Goal: Task Accomplishment & Management: Use online tool/utility

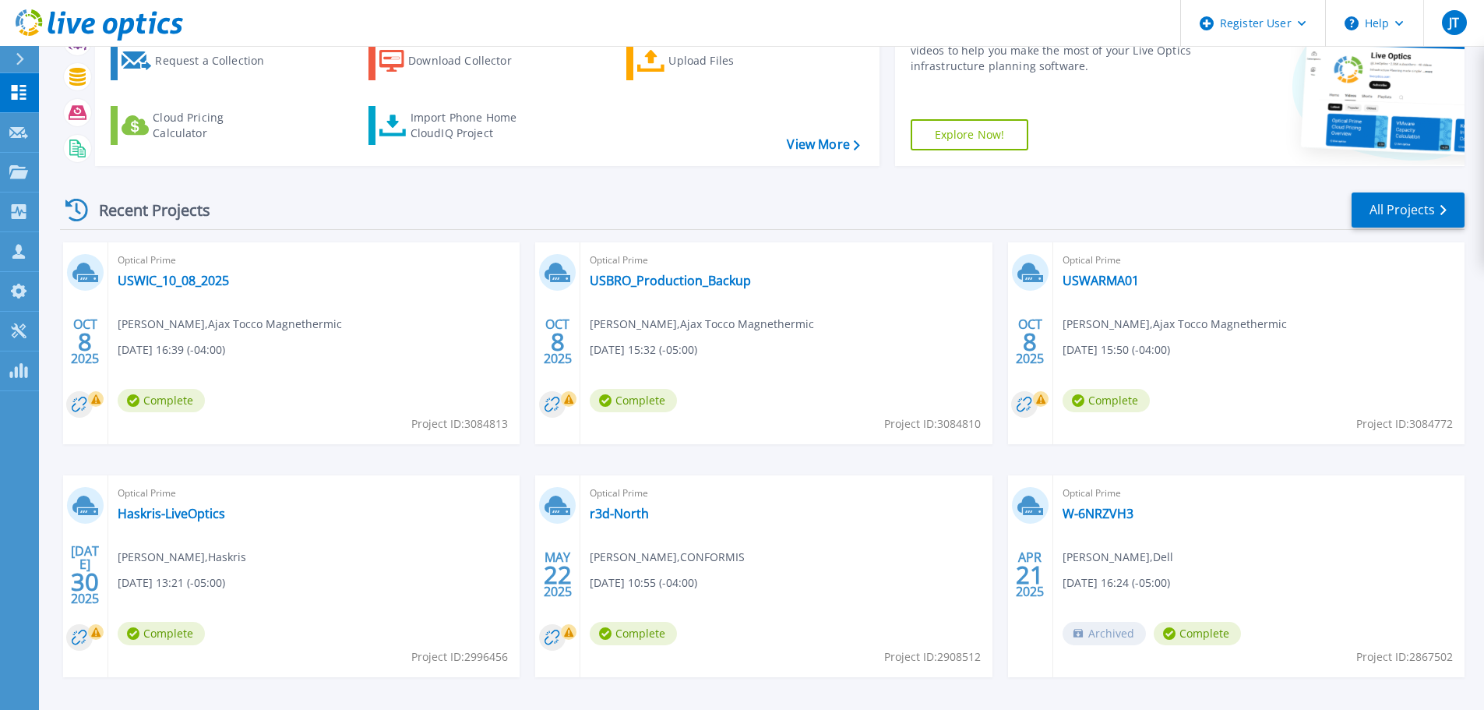
scroll to position [153, 0]
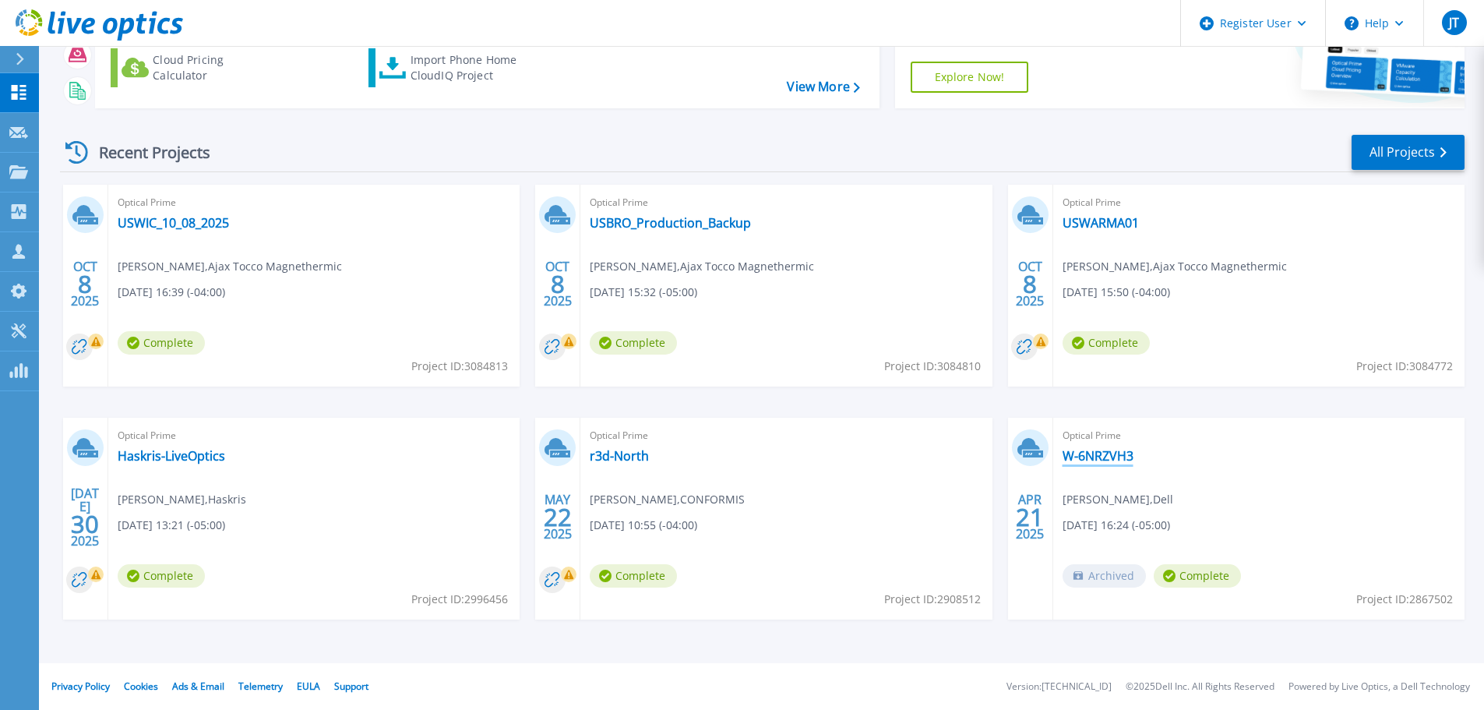
click at [1098, 454] on link "W-6NRZVH3" at bounding box center [1097, 456] width 71 height 16
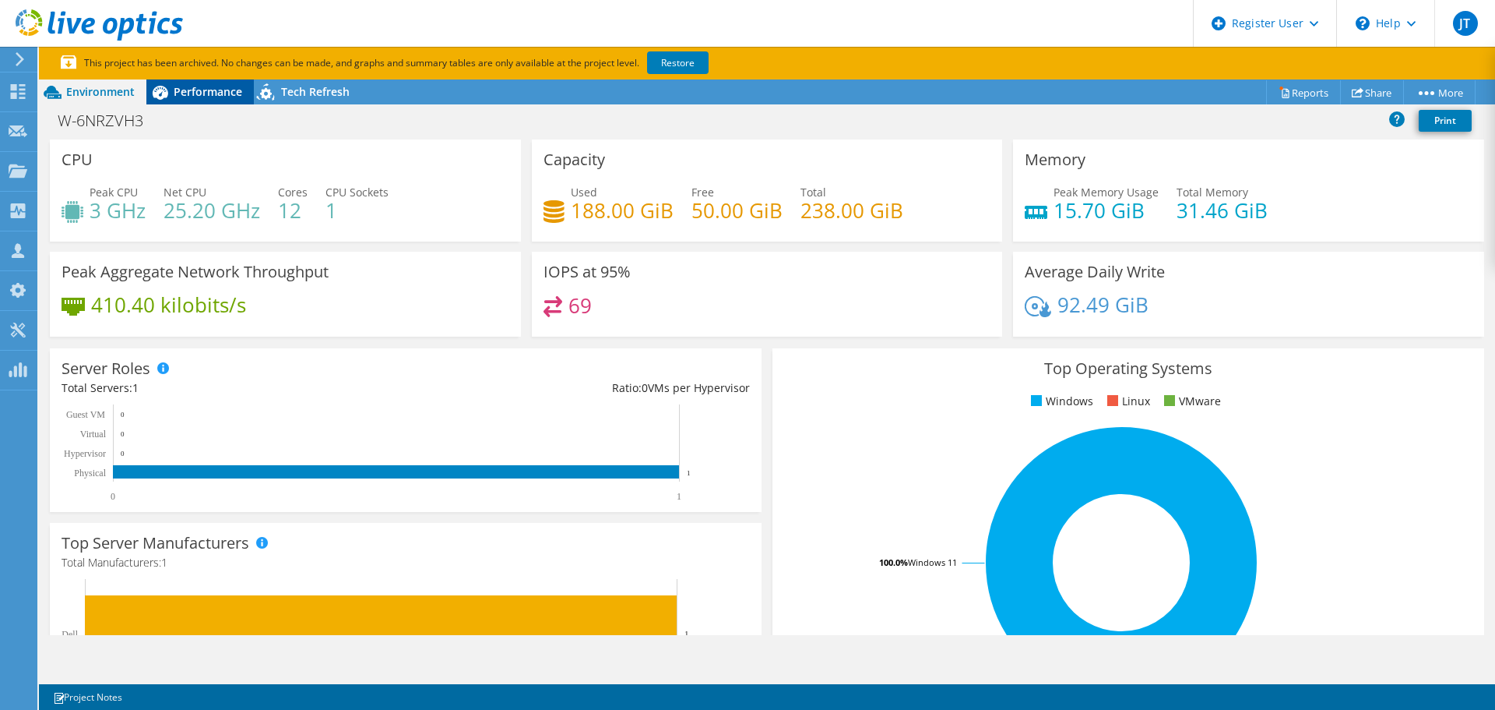
click at [224, 88] on span "Performance" at bounding box center [208, 91] width 69 height 15
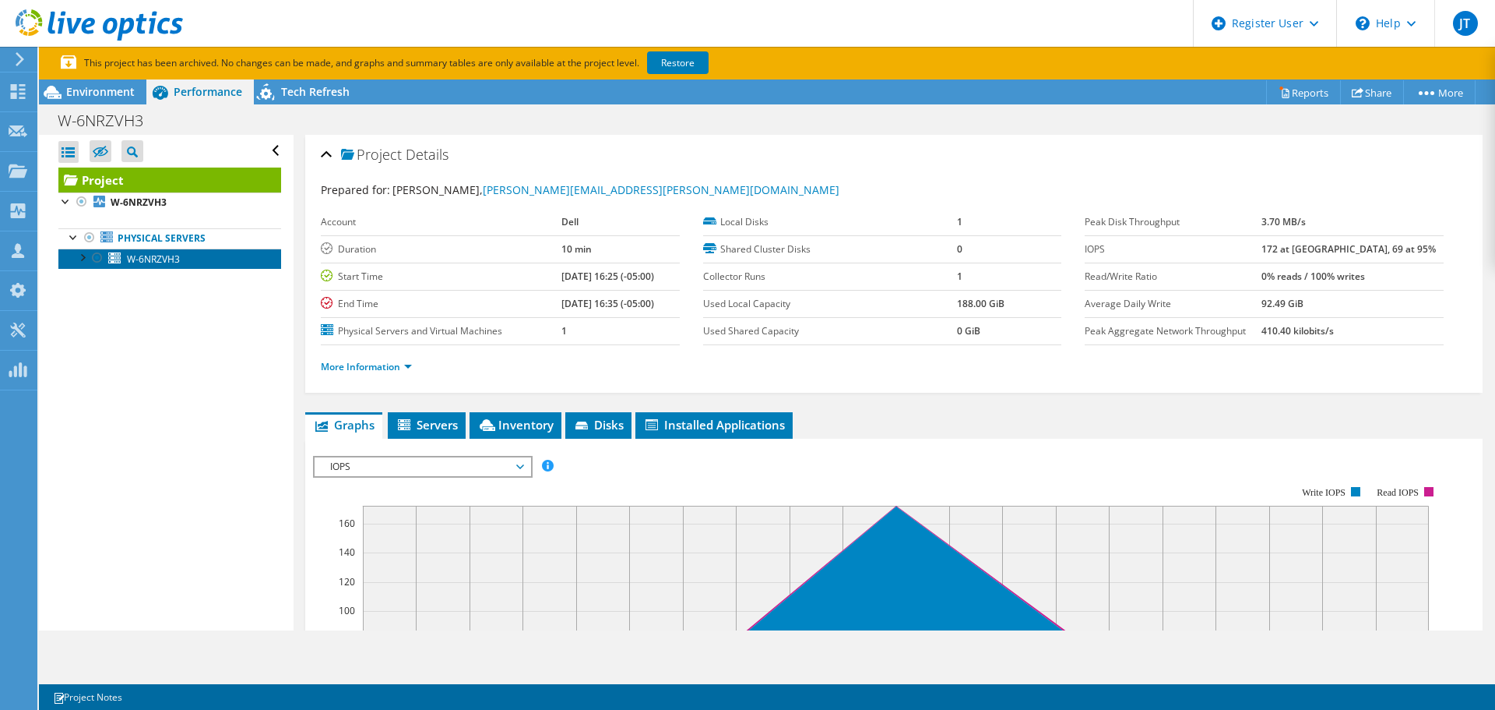
click at [157, 263] on span "W-6NRZVH3" at bounding box center [153, 258] width 53 height 13
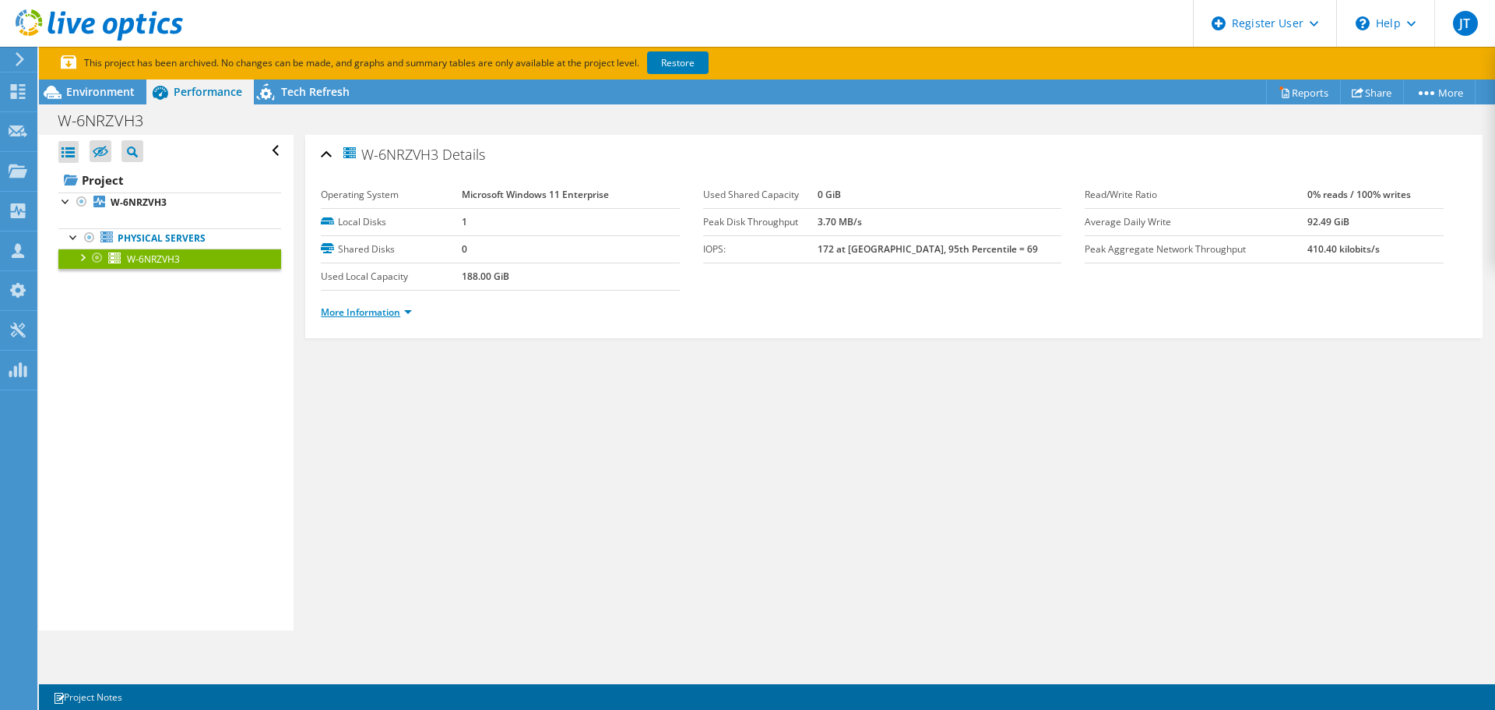
click at [382, 313] on link "More Information" at bounding box center [366, 311] width 91 height 13
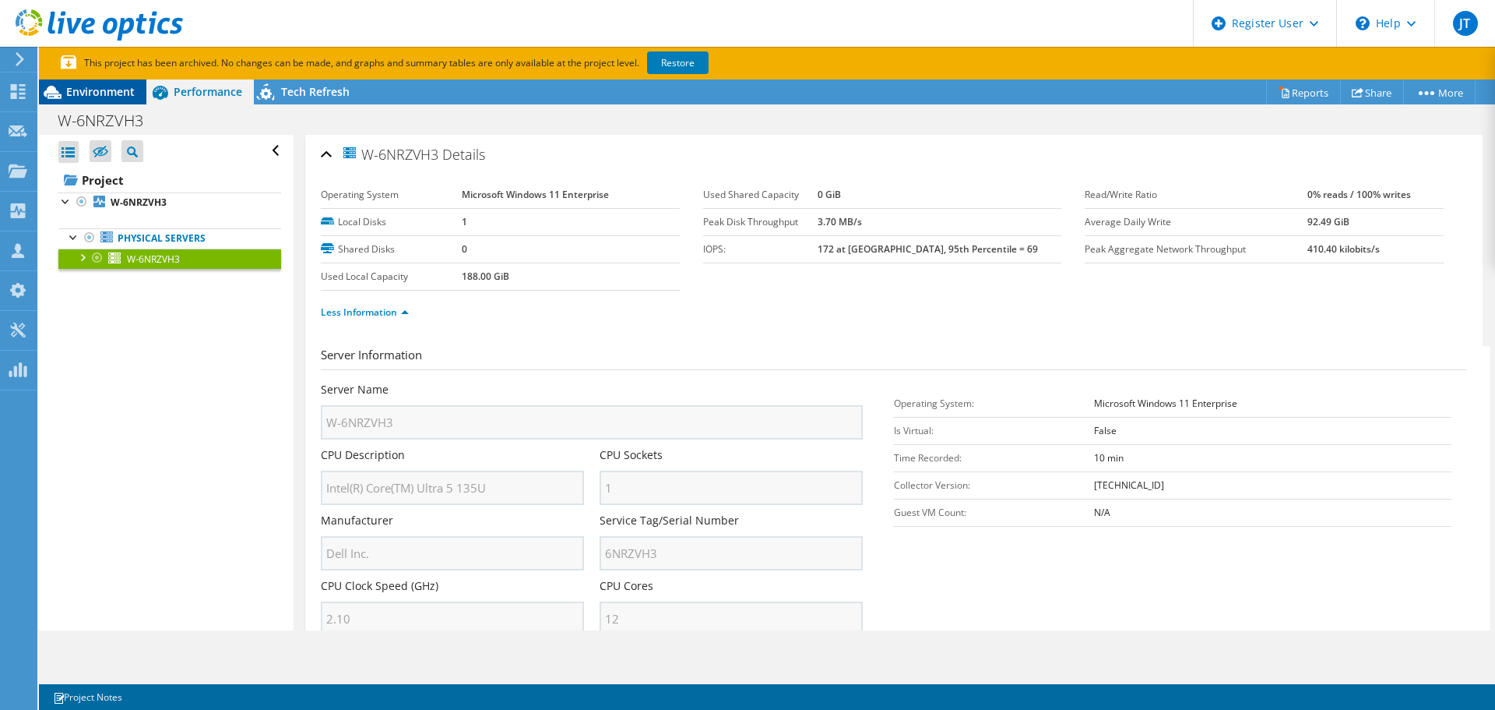
click at [77, 100] on div "Environment" at bounding box center [92, 91] width 107 height 25
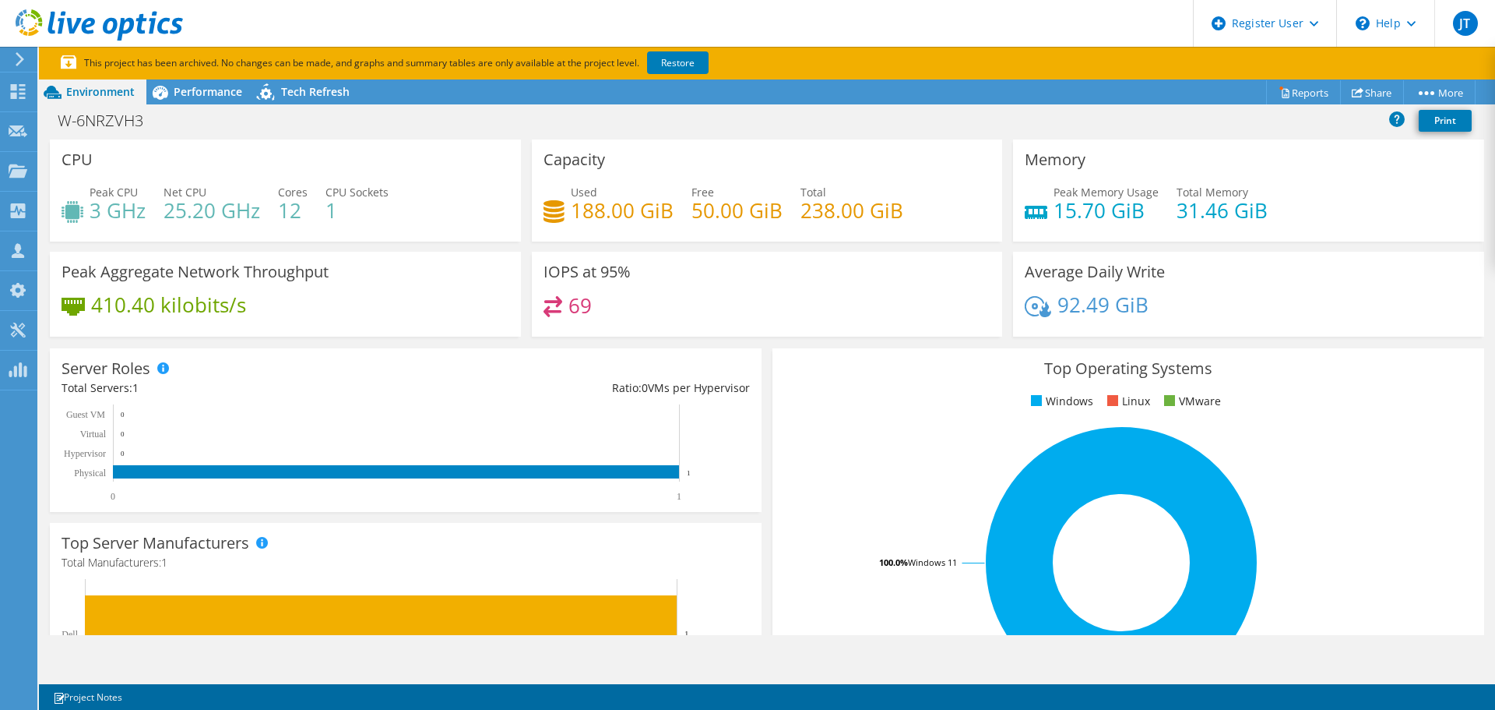
click at [25, 58] on icon at bounding box center [20, 59] width 12 height 14
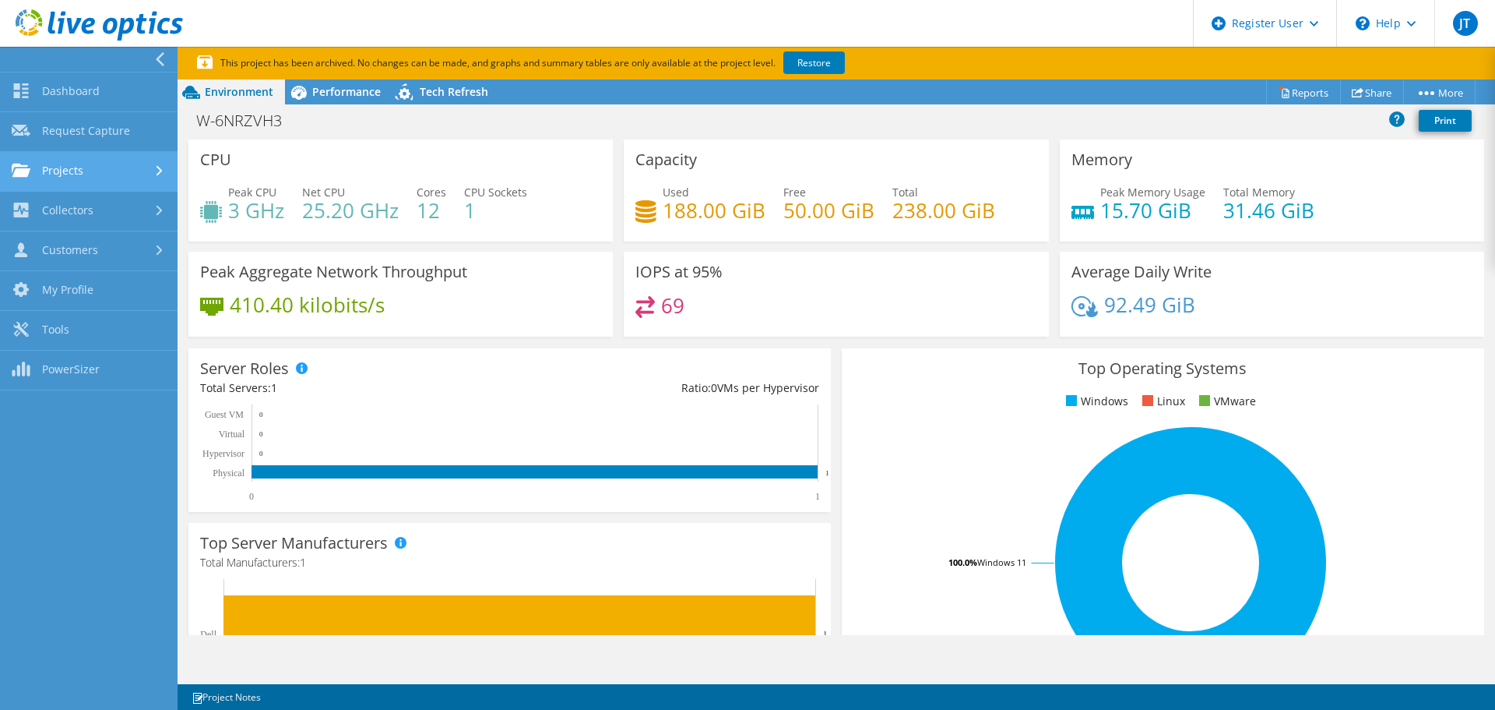
click at [109, 171] on link "Projects" at bounding box center [89, 172] width 178 height 40
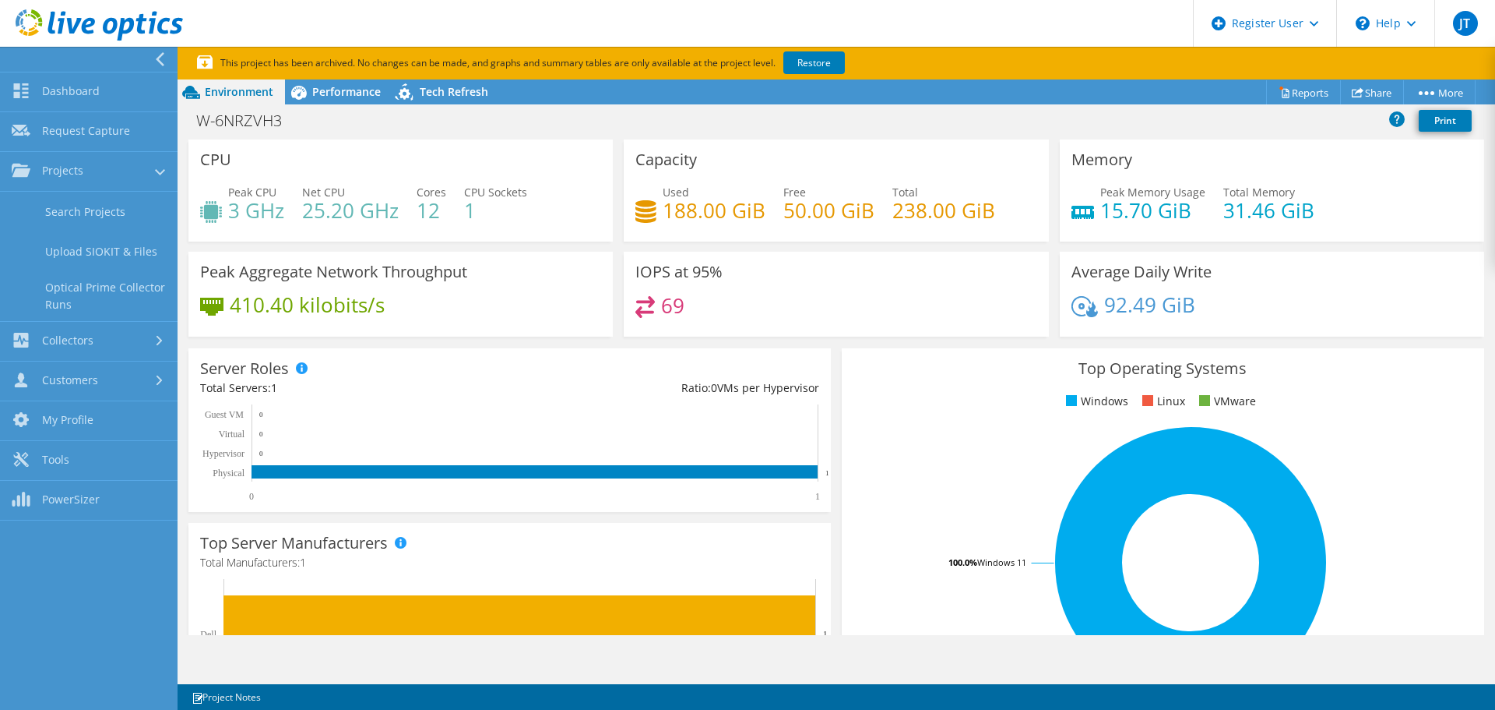
click at [160, 58] on use at bounding box center [160, 59] width 9 height 14
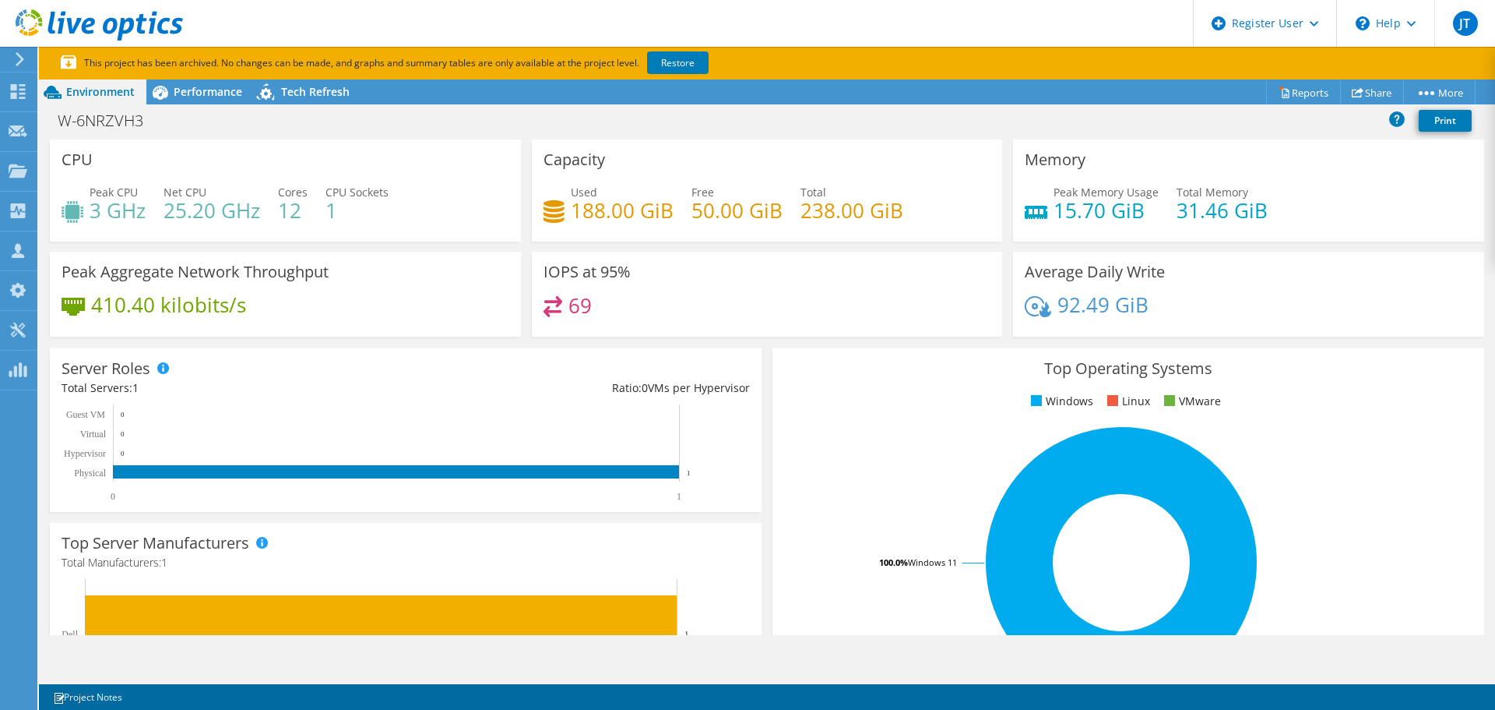
click at [63, 27] on icon at bounding box center [99, 25] width 167 height 32
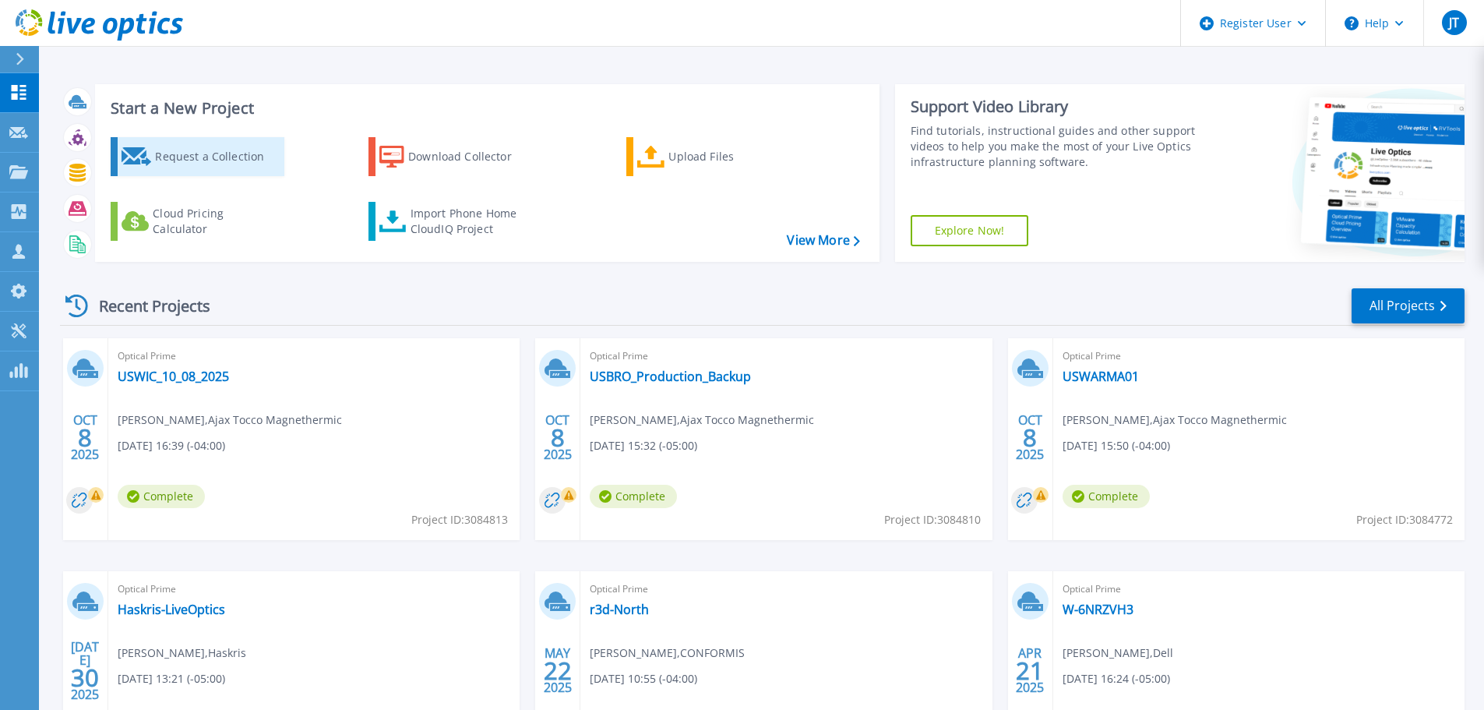
click at [181, 165] on div "Request a Collection" at bounding box center [217, 156] width 125 height 31
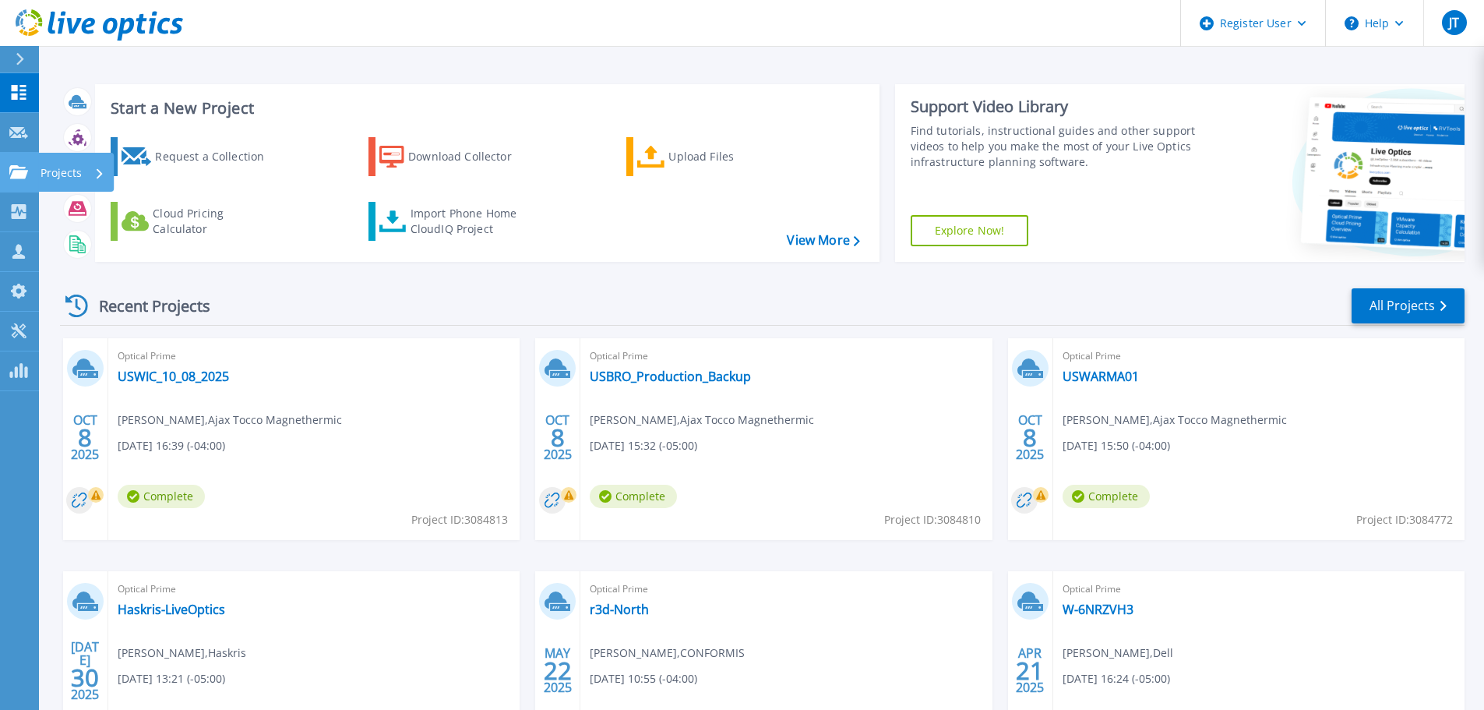
click at [16, 169] on icon at bounding box center [18, 171] width 19 height 13
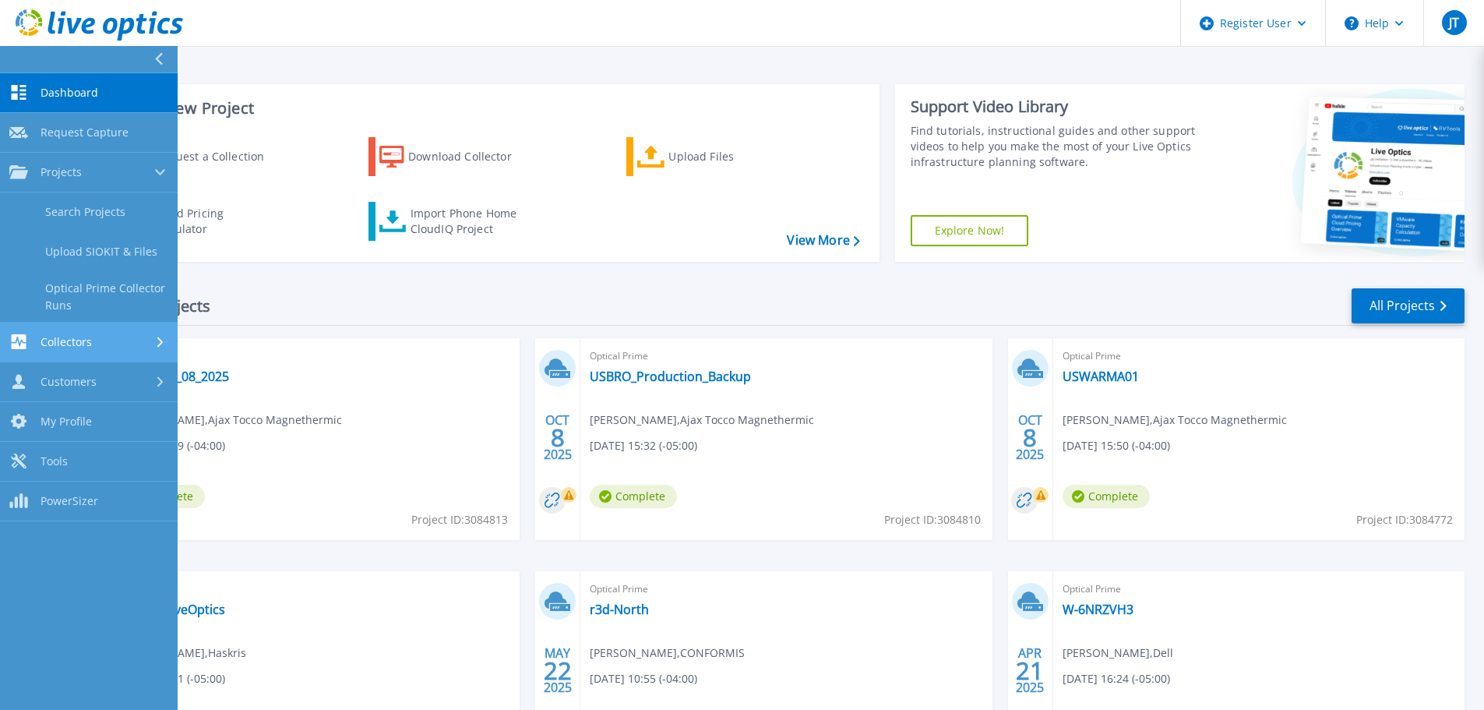
click at [99, 351] on link "Collectors Collectors" at bounding box center [89, 342] width 178 height 40
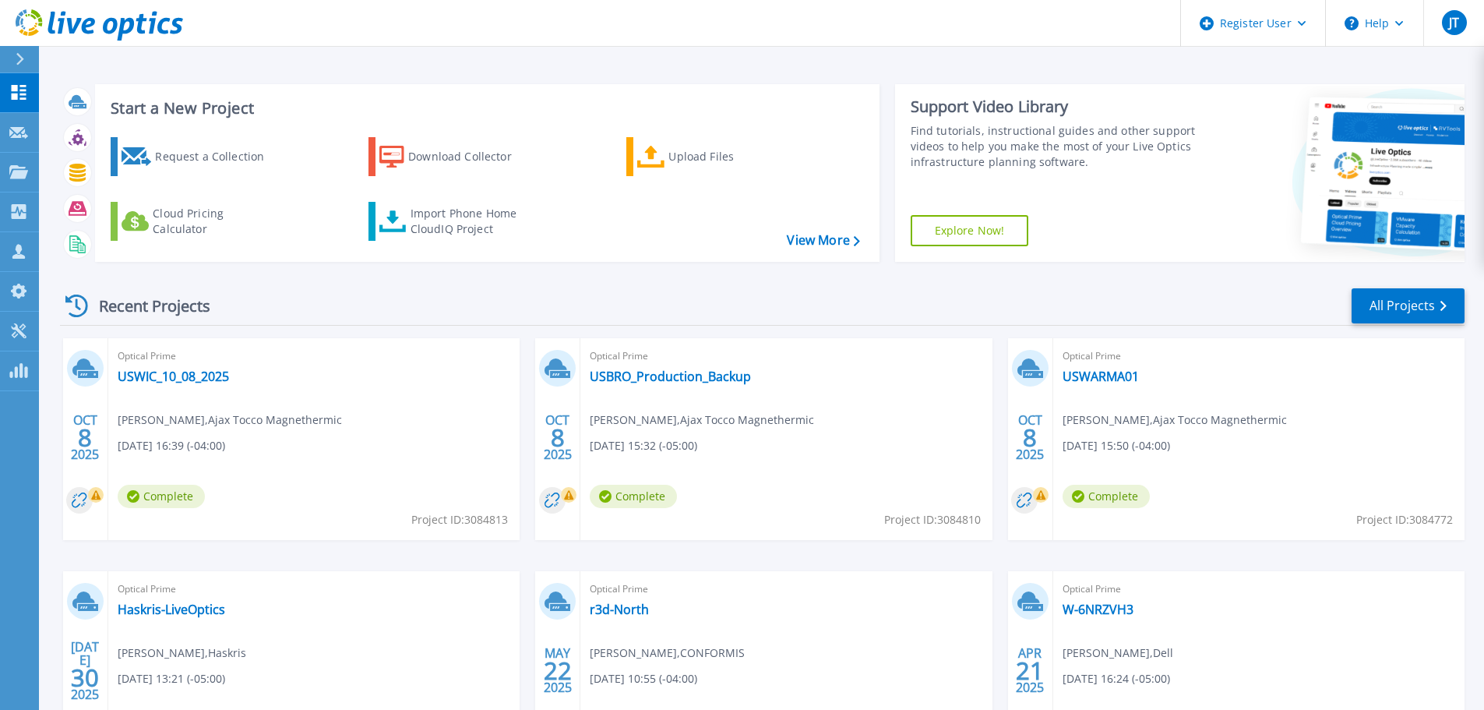
drag, startPoint x: 361, startPoint y: 291, endPoint x: 379, endPoint y: 287, distance: 18.2
click at [361, 291] on div "Recent Projects All Projects" at bounding box center [762, 306] width 1404 height 39
